Goal: Information Seeking & Learning: Learn about a topic

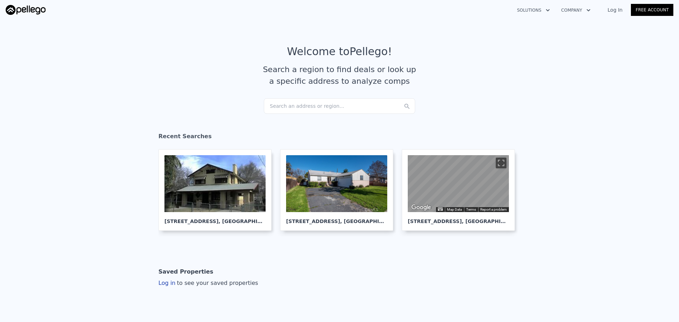
click at [300, 108] on div "Search an address or region..." at bounding box center [339, 106] width 151 height 16
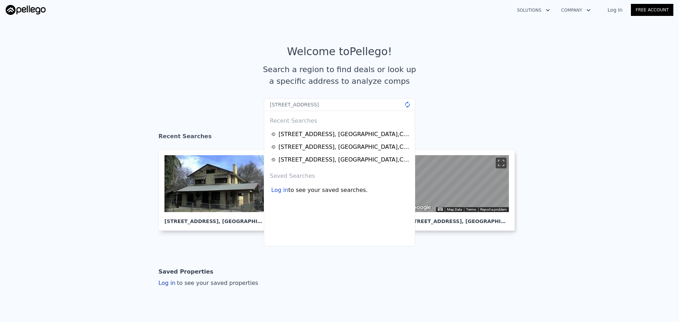
type input "[STREET_ADDRESS]"
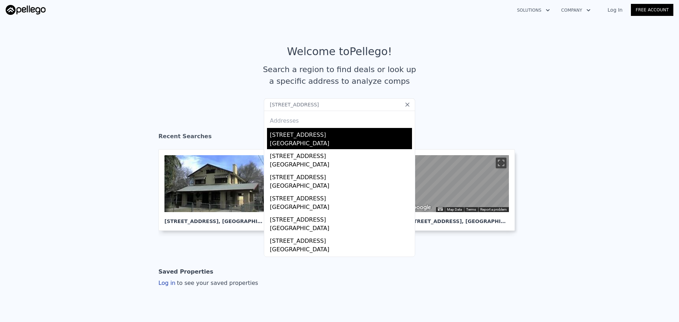
click at [306, 144] on div "[GEOGRAPHIC_DATA]" at bounding box center [341, 144] width 142 height 10
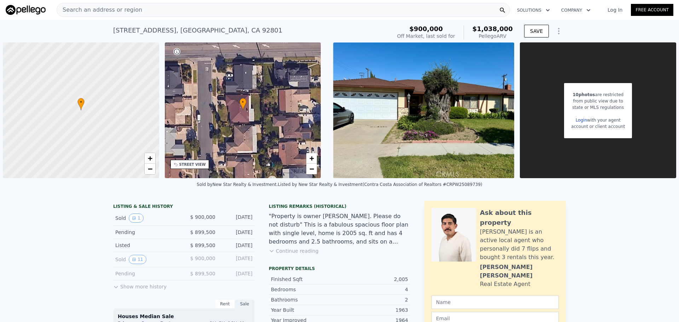
click at [188, 167] on div "STREET VIEW" at bounding box center [189, 164] width 39 height 9
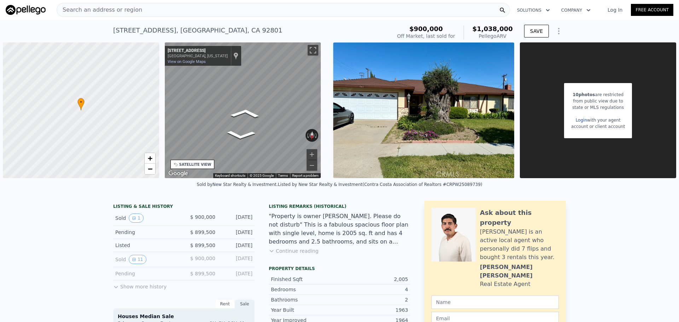
click at [187, 164] on div "SATELLITE VIEW" at bounding box center [195, 164] width 32 height 5
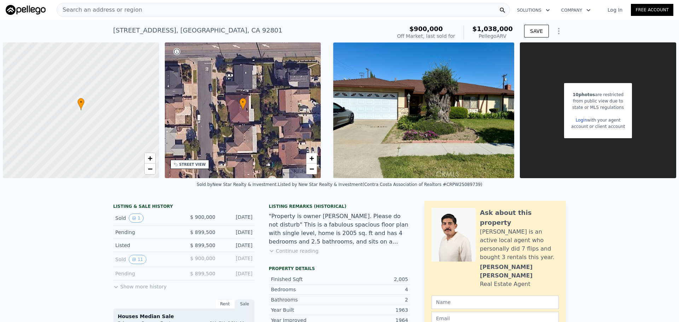
click at [208, 10] on div "Search an address or region" at bounding box center [283, 10] width 453 height 14
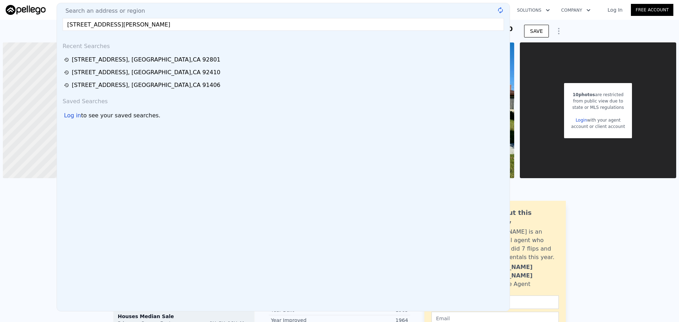
type input "[STREET_ADDRESS][PERSON_NAME]"
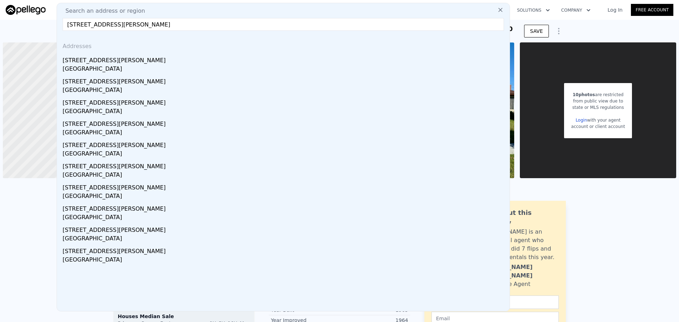
click at [91, 59] on div "[STREET_ADDRESS][PERSON_NAME]" at bounding box center [285, 58] width 444 height 11
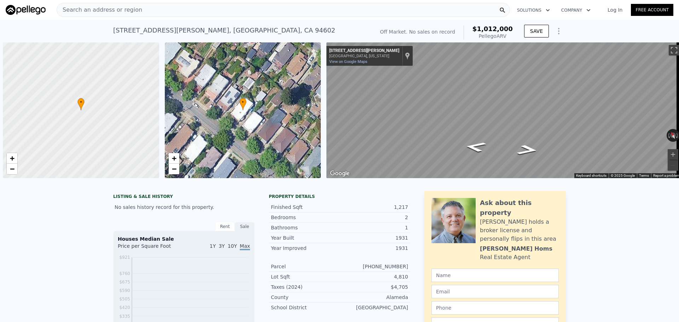
scroll to position [0, 3]
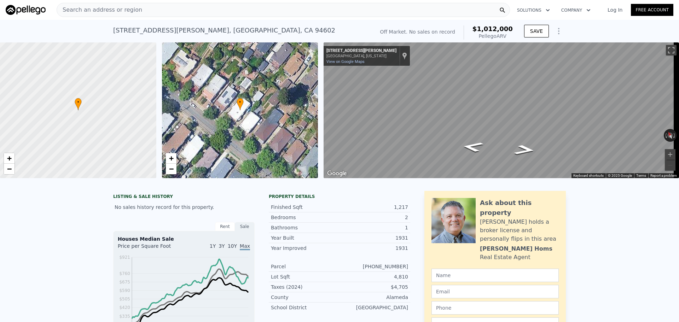
click at [234, 10] on div "Search an address or region" at bounding box center [283, 10] width 453 height 14
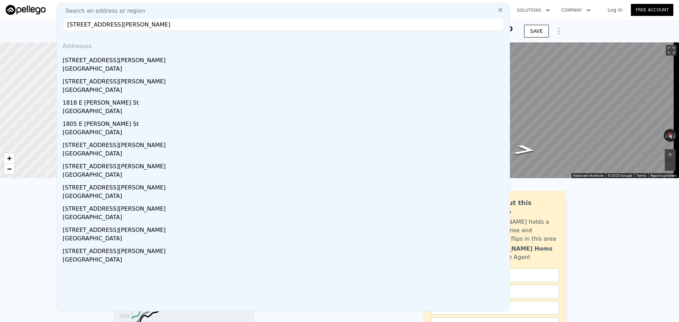
click at [146, 23] on input "[STREET_ADDRESS][PERSON_NAME]" at bounding box center [283, 24] width 441 height 13
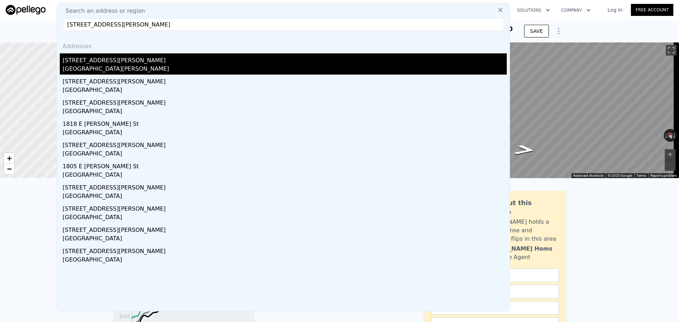
type input "[STREET_ADDRESS][PERSON_NAME]"
click at [162, 66] on div "[GEOGRAPHIC_DATA][PERSON_NAME]" at bounding box center [285, 70] width 444 height 10
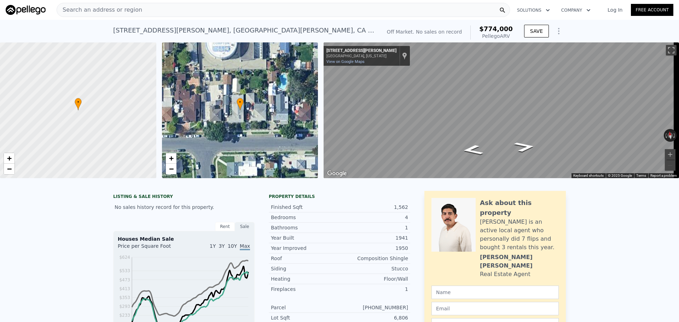
click at [213, 6] on div "Search an address or region" at bounding box center [283, 10] width 453 height 14
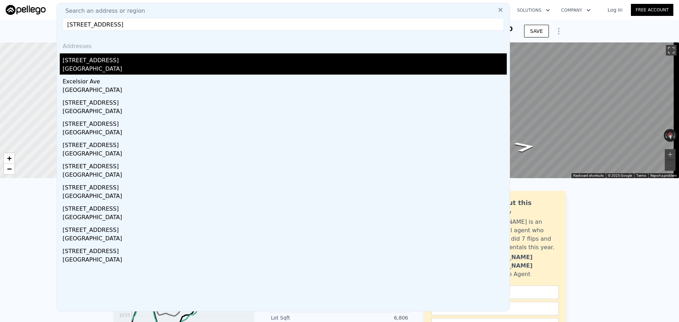
type input "[STREET_ADDRESS]"
click at [161, 58] on div "[STREET_ADDRESS]" at bounding box center [285, 58] width 444 height 11
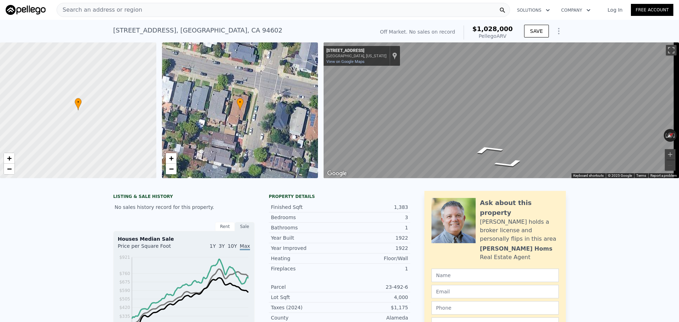
click at [678, 167] on div "Search an address or region Solutions Company Open main menu Log In Free Accoun…" at bounding box center [339, 161] width 679 height 322
click at [357, 133] on div "← Move left → Move right ↑ Move up ↓ Move down + Zoom in - Zoom out [STREET_ADD…" at bounding box center [498, 110] width 355 height 136
click at [200, 12] on div "Search an address or region" at bounding box center [283, 10] width 453 height 14
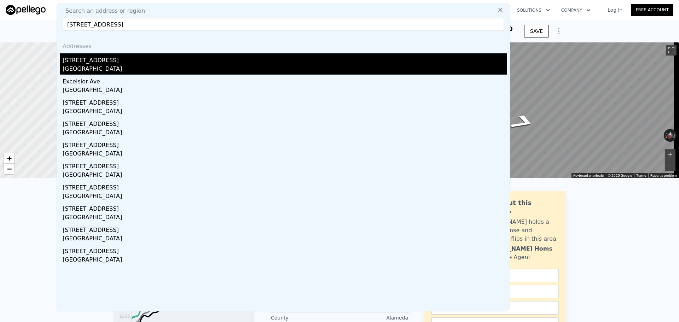
type input "[STREET_ADDRESS]"
click at [128, 61] on div "[STREET_ADDRESS]" at bounding box center [285, 58] width 444 height 11
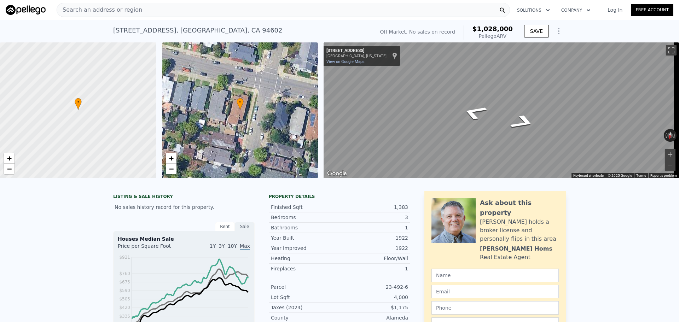
click at [174, 8] on div "Search an address or region" at bounding box center [283, 10] width 453 height 14
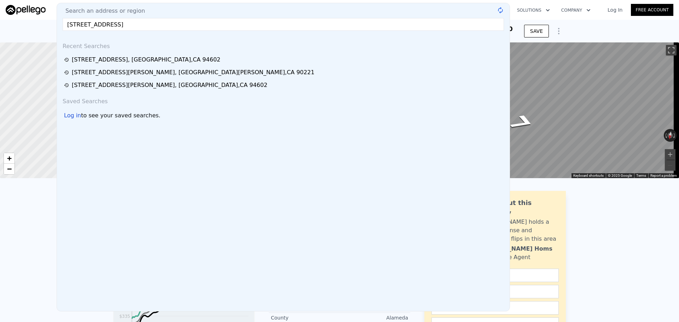
type input "[STREET_ADDRESS]"
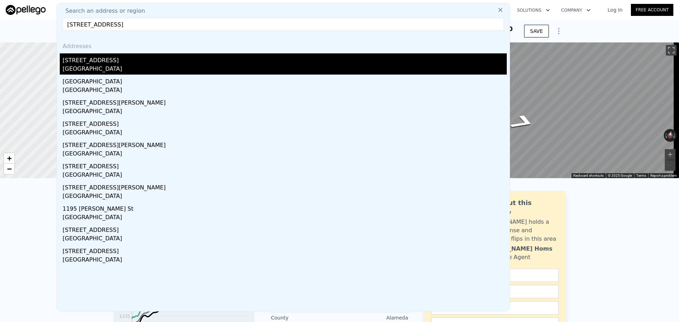
click at [136, 61] on div "[STREET_ADDRESS]" at bounding box center [285, 58] width 444 height 11
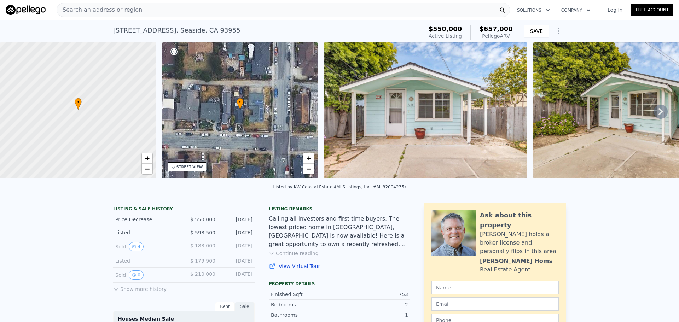
click at [177, 7] on div "Search an address or region" at bounding box center [283, 10] width 453 height 14
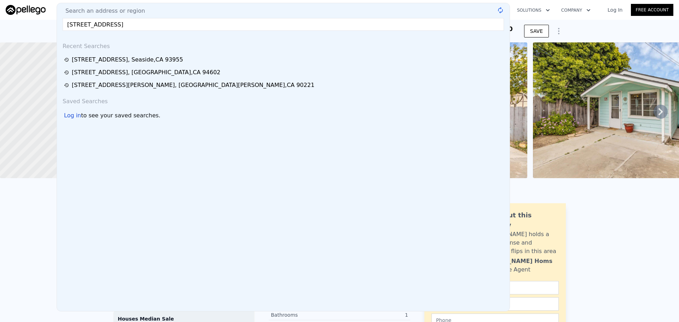
type input "[STREET_ADDRESS]"
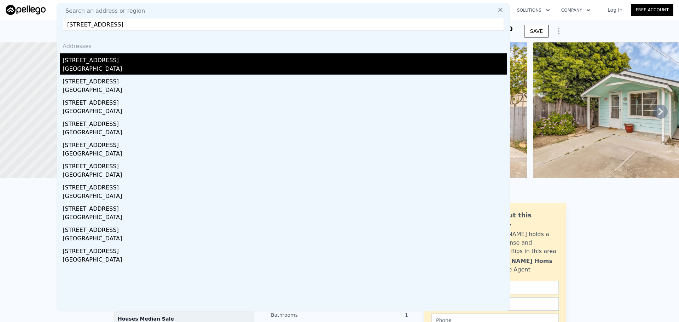
click at [149, 57] on div "[STREET_ADDRESS]" at bounding box center [285, 58] width 444 height 11
